Goal: Transaction & Acquisition: Purchase product/service

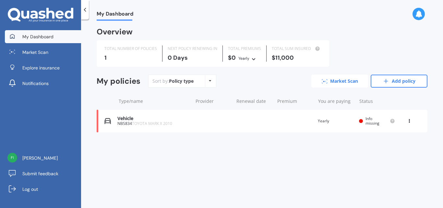
click at [341, 79] on link "Market Scan" at bounding box center [339, 81] width 57 height 13
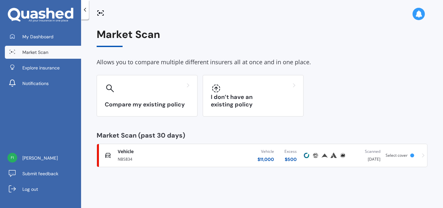
click at [183, 155] on div "NBS834" at bounding box center [161, 159] width 86 height 8
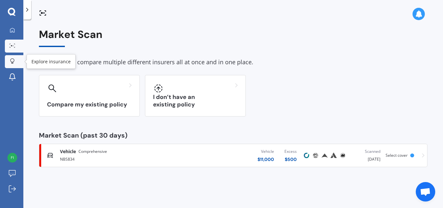
click at [10, 62] on icon at bounding box center [12, 61] width 5 height 6
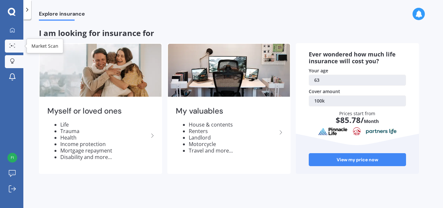
click at [14, 46] on icon at bounding box center [12, 45] width 6 height 4
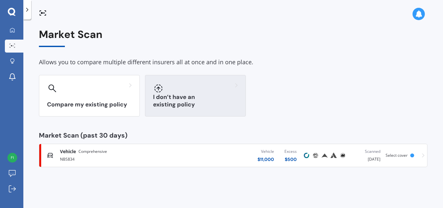
click at [185, 92] on div at bounding box center [195, 88] width 85 height 10
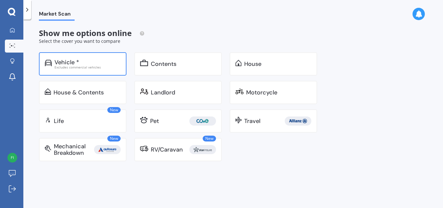
click at [79, 60] on div "Vehicle *" at bounding box center [87, 62] width 66 height 6
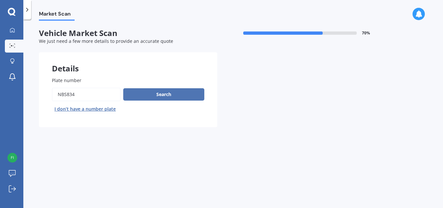
click at [165, 94] on button "Search" at bounding box center [163, 94] width 81 height 12
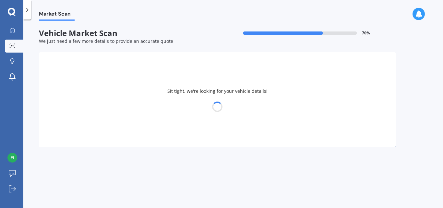
select select "TOYOTA"
select select "17"
select select "05"
select select "1962"
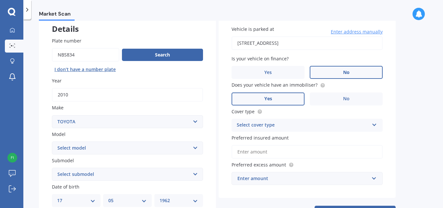
scroll to position [50, 0]
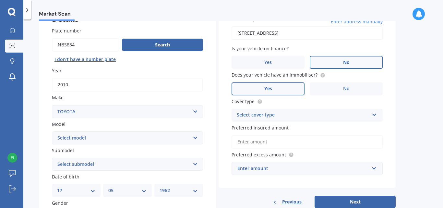
click at [374, 114] on icon at bounding box center [374, 113] width 6 height 5
click at [262, 128] on span "Comprehensive" at bounding box center [254, 127] width 34 height 6
click at [305, 142] on input "Preferred insured amount" at bounding box center [306, 142] width 151 height 14
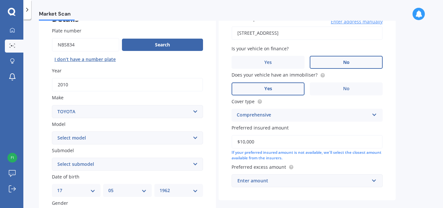
type input "$10,000"
click at [280, 174] on input "text" at bounding box center [304, 180] width 145 height 12
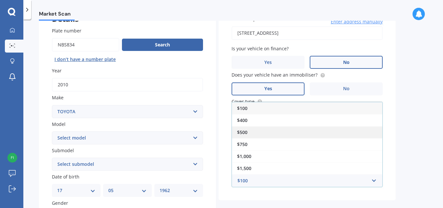
click at [248, 133] on div "$500" at bounding box center [307, 132] width 150 height 12
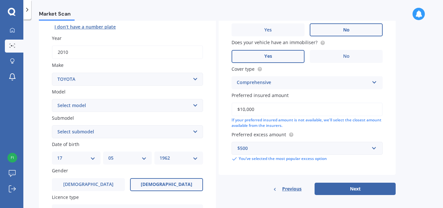
scroll to position [114, 0]
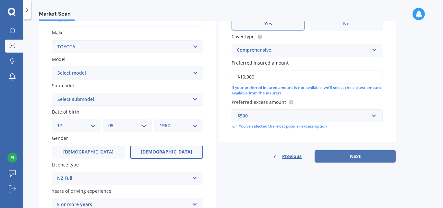
click at [357, 156] on button "Next" at bounding box center [354, 156] width 81 height 12
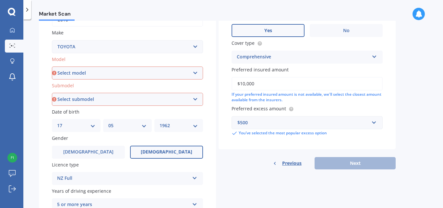
click at [194, 72] on select "Select model 4 Runner 86 [PERSON_NAME] Alphard Altezza Aqua Aristo Aurion Auris…" at bounding box center [127, 72] width 151 height 13
select select "MARK X"
click at [52, 66] on select "Select model 4 Runner 86 [PERSON_NAME] Alphard Altezza Aqua Aristo Aurion Auris…" at bounding box center [127, 72] width 151 height 13
click at [195, 98] on select "Select submodel (All) Diesel" at bounding box center [127, 99] width 151 height 13
click at [93, 99] on select "Select submodel (All) Diesel" at bounding box center [127, 99] width 151 height 13
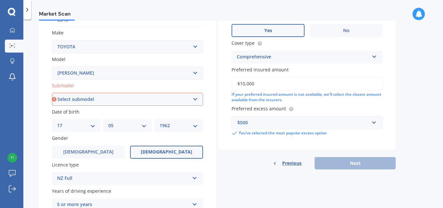
click at [195, 98] on select "Select submodel (All) Diesel" at bounding box center [127, 99] width 151 height 13
select select "(ALL)"
click at [52, 93] on select "Select submodel (All) Diesel" at bounding box center [127, 99] width 151 height 13
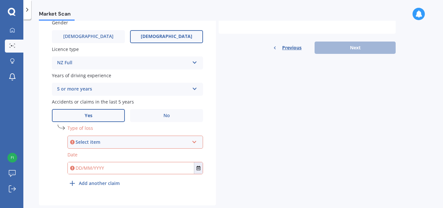
scroll to position [244, 0]
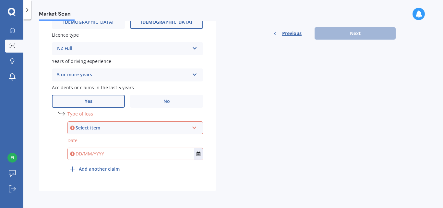
click at [194, 126] on icon at bounding box center [194, 126] width 6 height 5
click at [127, 124] on div "At fault accident" at bounding box center [131, 127] width 113 height 7
click at [118, 127] on div "Select item" at bounding box center [131, 127] width 113 height 7
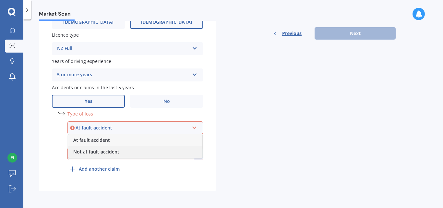
click at [106, 150] on span "Not at fault accident" at bounding box center [96, 151] width 46 height 6
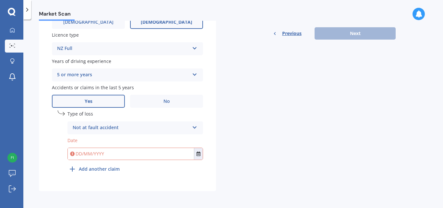
click at [86, 151] on input "text" at bounding box center [131, 154] width 126 height 12
type input "[DATE]"
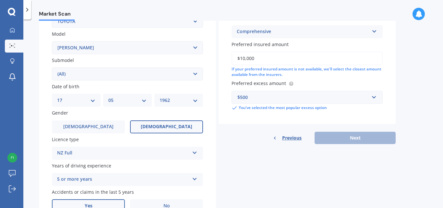
click at [209, 141] on div "Plate number Search I don’t have a number plate Year [DATE] Make Select make AC…" at bounding box center [127, 109] width 177 height 371
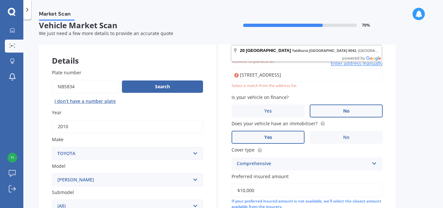
scroll to position [0, 0]
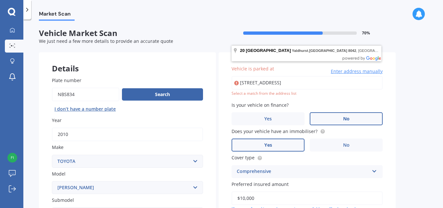
click at [358, 82] on input "[STREET_ADDRESS]" at bounding box center [306, 83] width 151 height 14
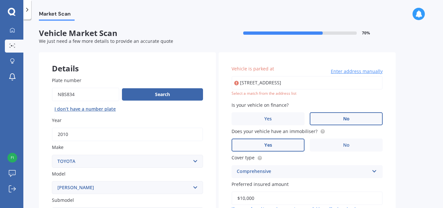
type input "[STREET_ADDRESS]"
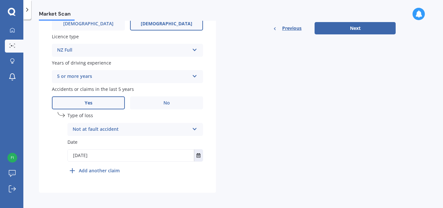
scroll to position [244, 0]
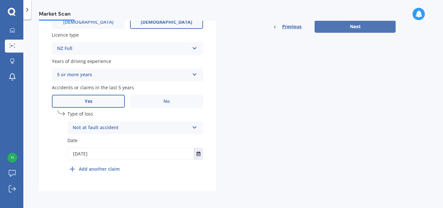
click at [359, 26] on button "Next" at bounding box center [354, 26] width 81 height 12
select select "17"
select select "05"
select select "1962"
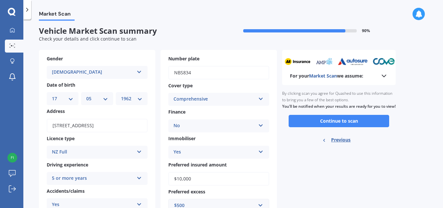
scroll to position [0, 0]
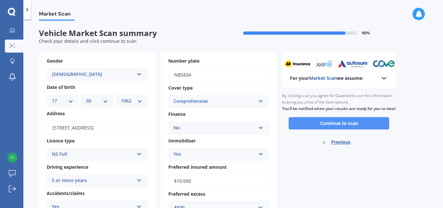
click at [339, 127] on button "Continue to scan" at bounding box center [338, 123] width 100 height 12
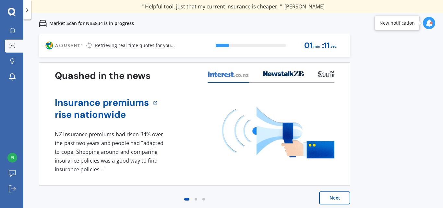
click at [335, 198] on button "Next" at bounding box center [334, 197] width 31 height 13
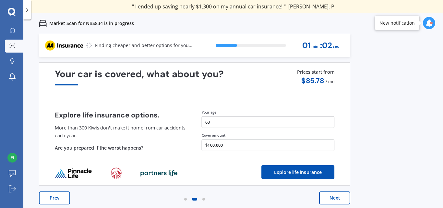
click at [335, 197] on button "Next" at bounding box center [334, 197] width 31 height 13
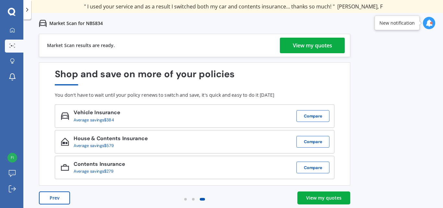
click at [306, 44] on div "View my quotes" at bounding box center [312, 46] width 39 height 16
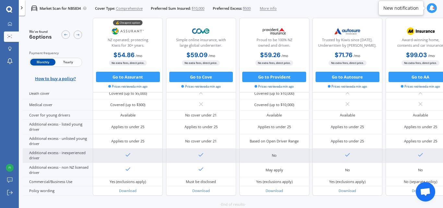
scroll to position [331, 0]
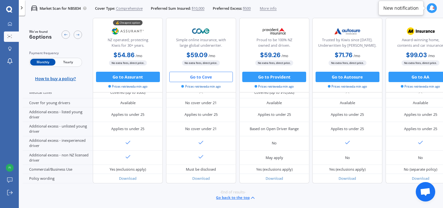
click at [199, 77] on button "Go to Cove" at bounding box center [201, 77] width 64 height 10
